Goal: Task Accomplishment & Management: Manage account settings

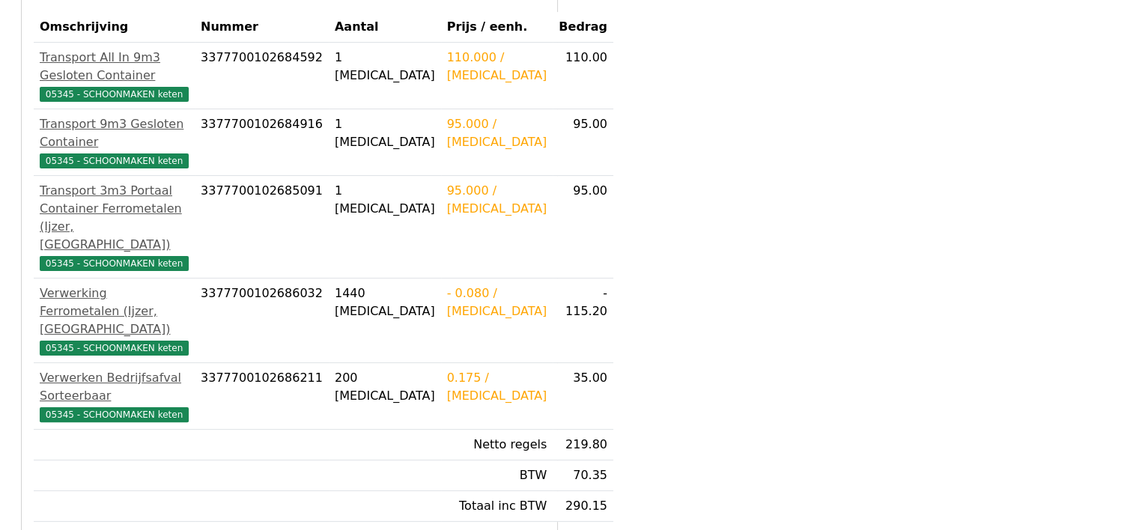
scroll to position [300, 0]
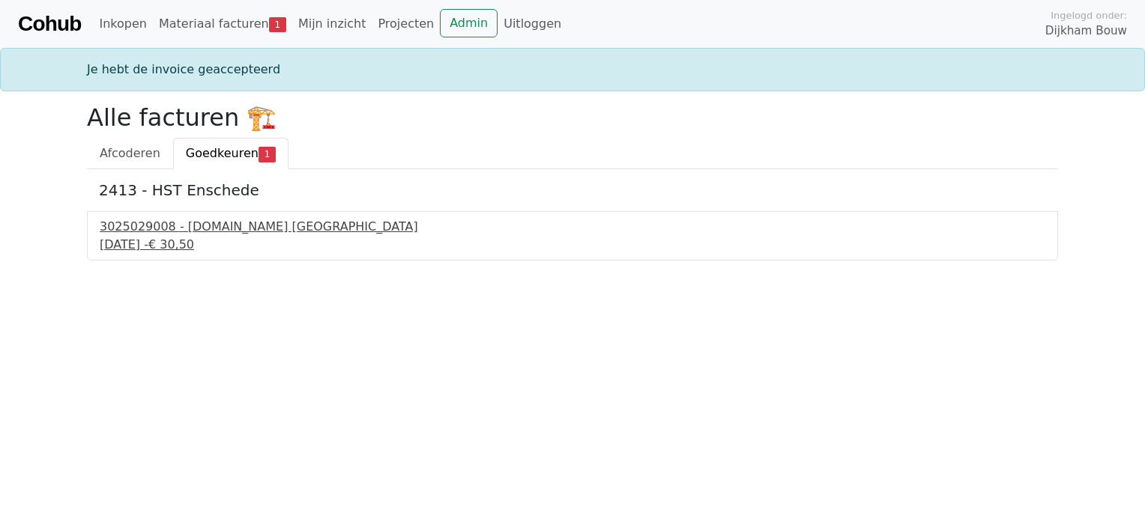
click at [211, 226] on div "3025029008 - Bnext.nl Nederland" at bounding box center [572, 227] width 945 height 18
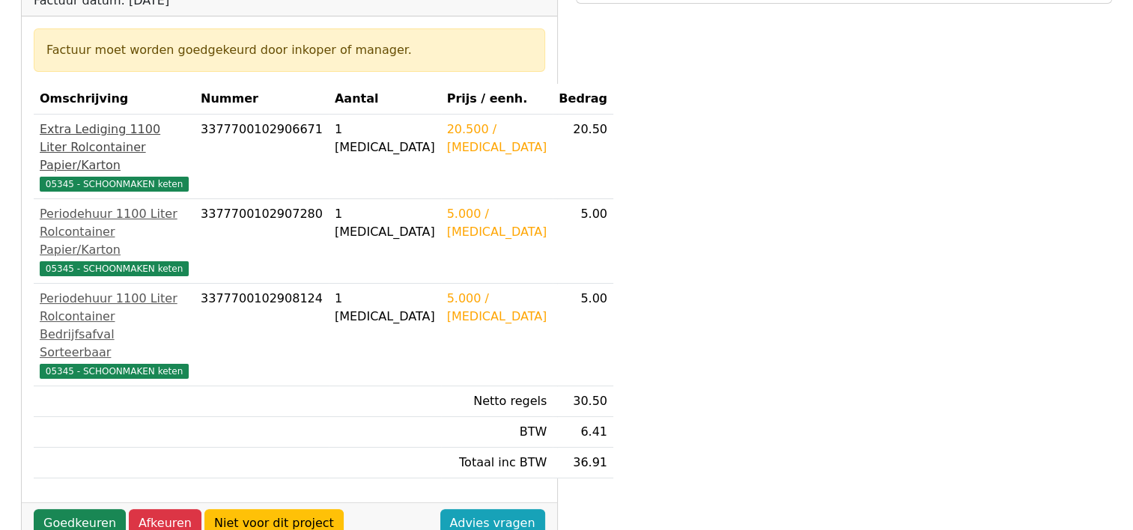
scroll to position [300, 0]
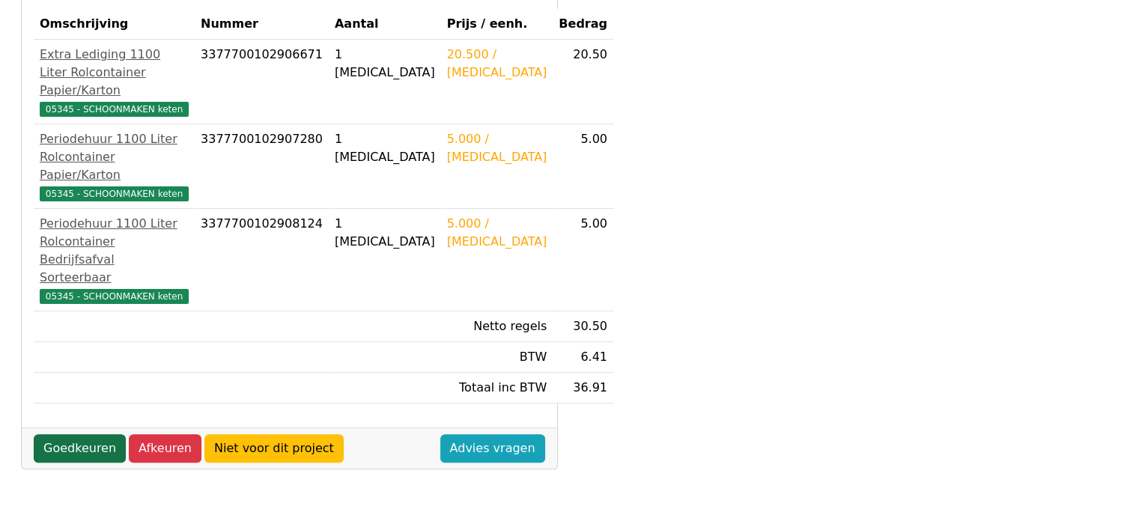
click at [70, 435] on link "Goedkeuren" at bounding box center [80, 449] width 92 height 28
